Goal: Task Accomplishment & Management: Manage account settings

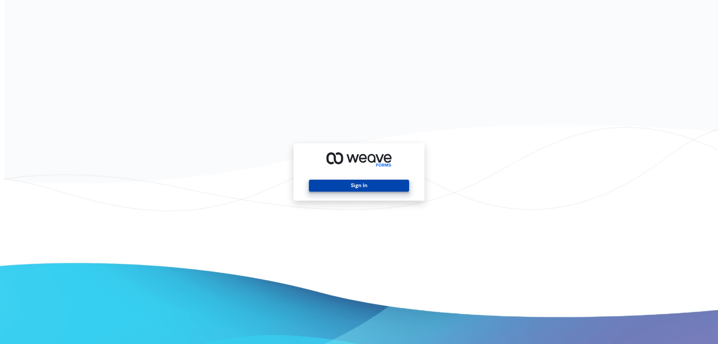
click at [362, 183] on button "Sign In" at bounding box center [359, 185] width 100 height 12
